Goal: Check status

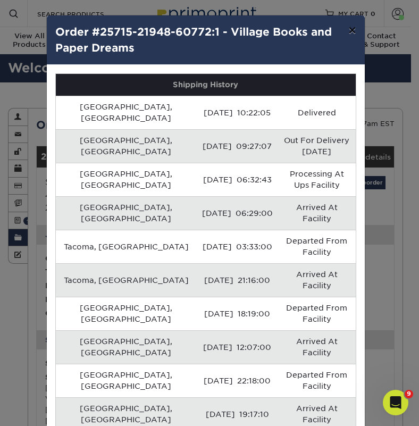
click at [352, 31] on button "×" at bounding box center [352, 30] width 24 height 30
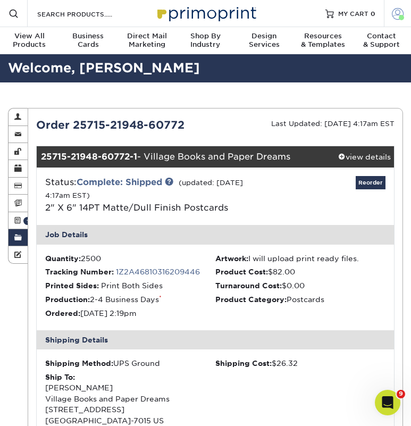
click at [395, 13] on span at bounding box center [398, 13] width 12 height 12
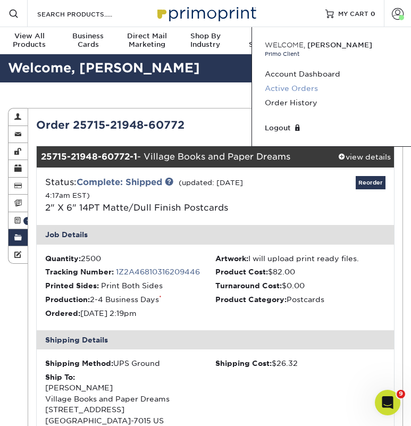
click at [302, 86] on link "Active Orders" at bounding box center [331, 88] width 133 height 14
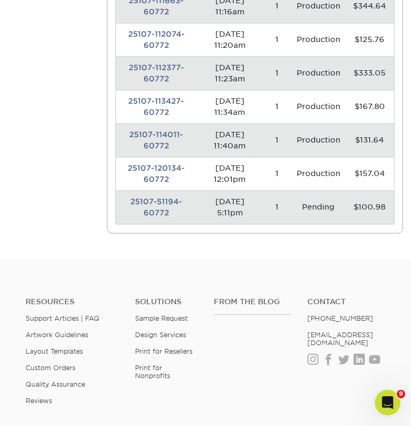
click at [150, 202] on td "25107-51194-60772" at bounding box center [156, 207] width 81 height 34
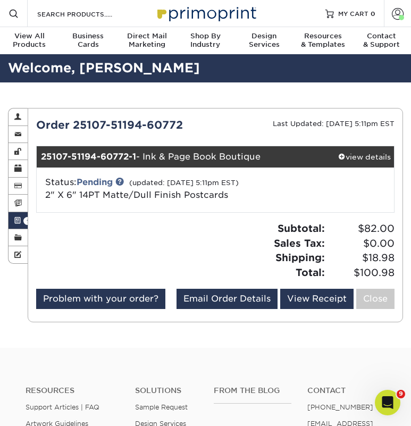
click at [21, 218] on link "Active Orders 16" at bounding box center [18, 220] width 19 height 17
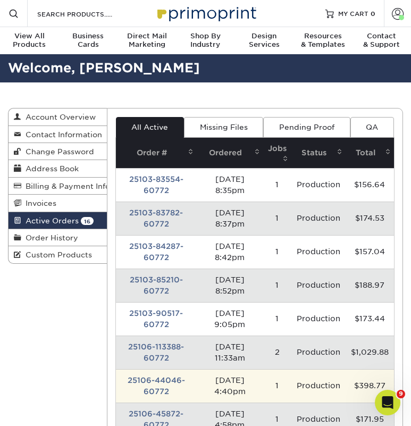
scroll to position [376, 0]
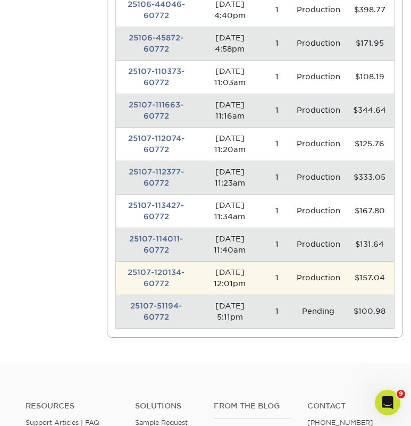
click at [158, 275] on td "25107-120134-60772" at bounding box center [156, 278] width 81 height 34
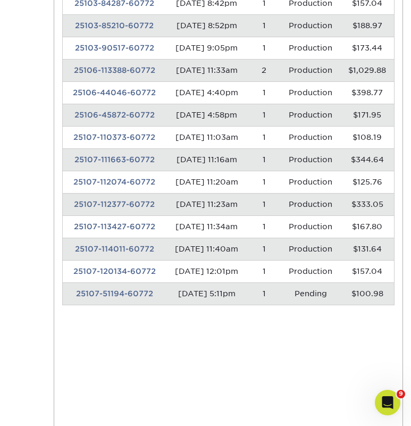
scroll to position [0, 0]
